Goal: Communication & Community: Answer question/provide support

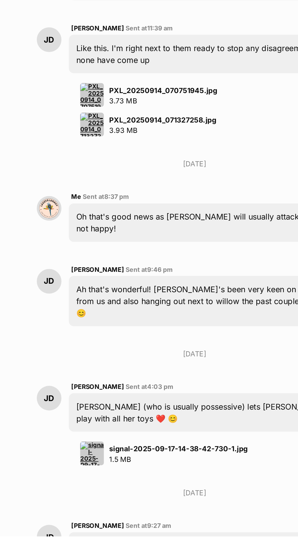
scroll to position [3087, 0]
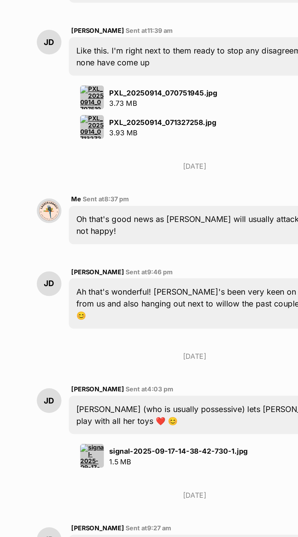
click at [137, 478] on img at bounding box center [133, 485] width 15 height 15
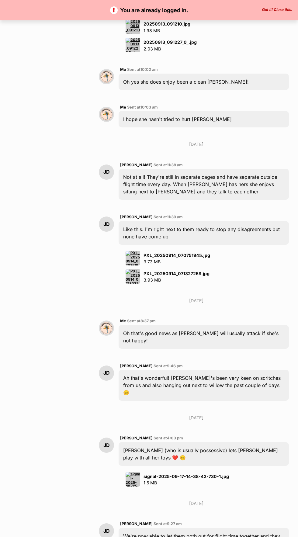
scroll to position [3074, 0]
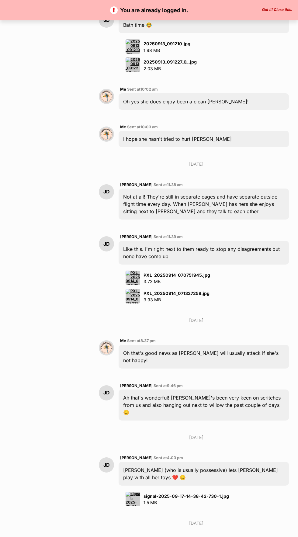
click at [173, 493] on p "signal-2025-09-17-14-38-42-730-1.jpg 1.5 MB" at bounding box center [185, 499] width 85 height 13
click at [137, 491] on img at bounding box center [133, 498] width 15 height 15
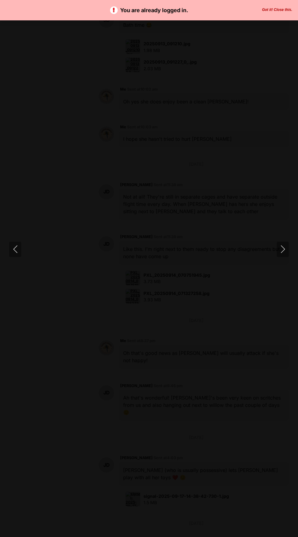
click at [276, 8] on button "Got it! Close this." at bounding box center [277, 10] width 34 height 5
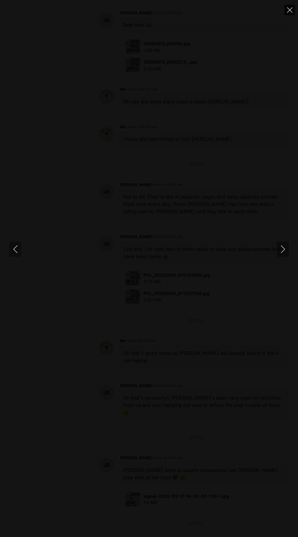
click at [289, 5] on button "Close" at bounding box center [289, 10] width 11 height 11
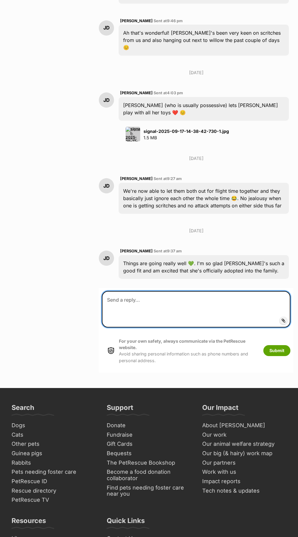
click at [233, 291] on textarea at bounding box center [196, 309] width 188 height 36
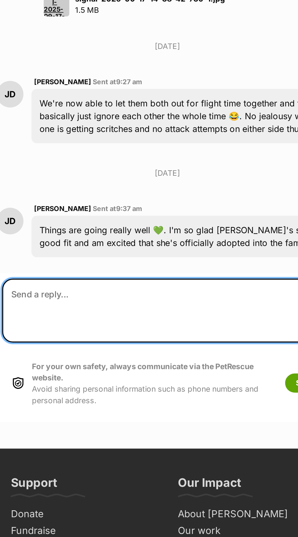
scroll to position [3439, 0]
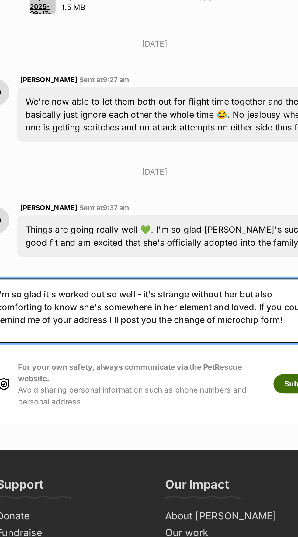
type textarea "I'm so glad it's worked out so well - it's strange without her but also comfort…"
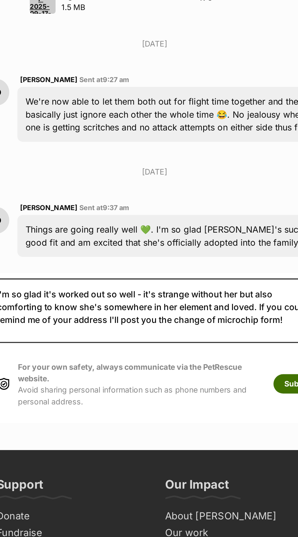
click at [272, 345] on button "Submit" at bounding box center [276, 350] width 27 height 11
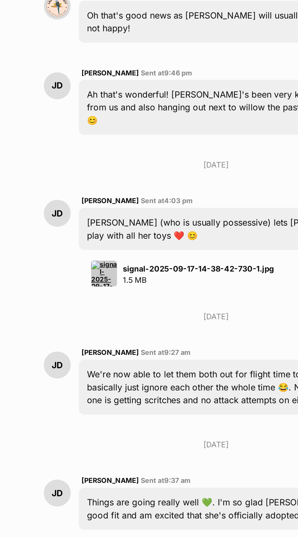
scroll to position [3418, 0]
